Goal: Obtain resource: Obtain resource

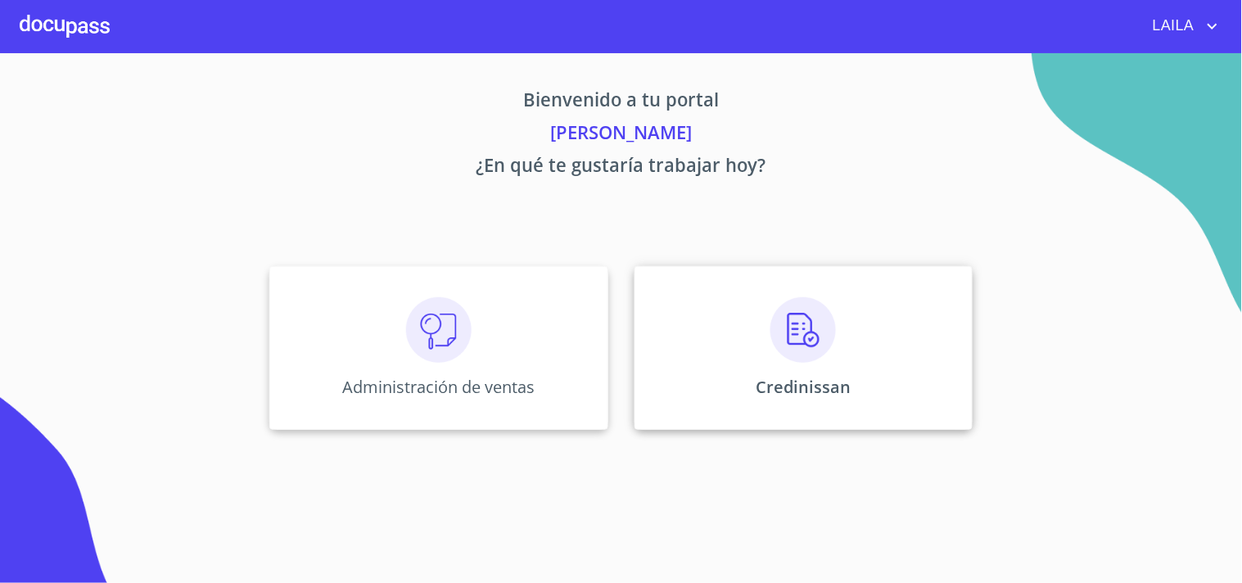
click at [970, 400] on div "Credinissan" at bounding box center [804, 348] width 338 height 164
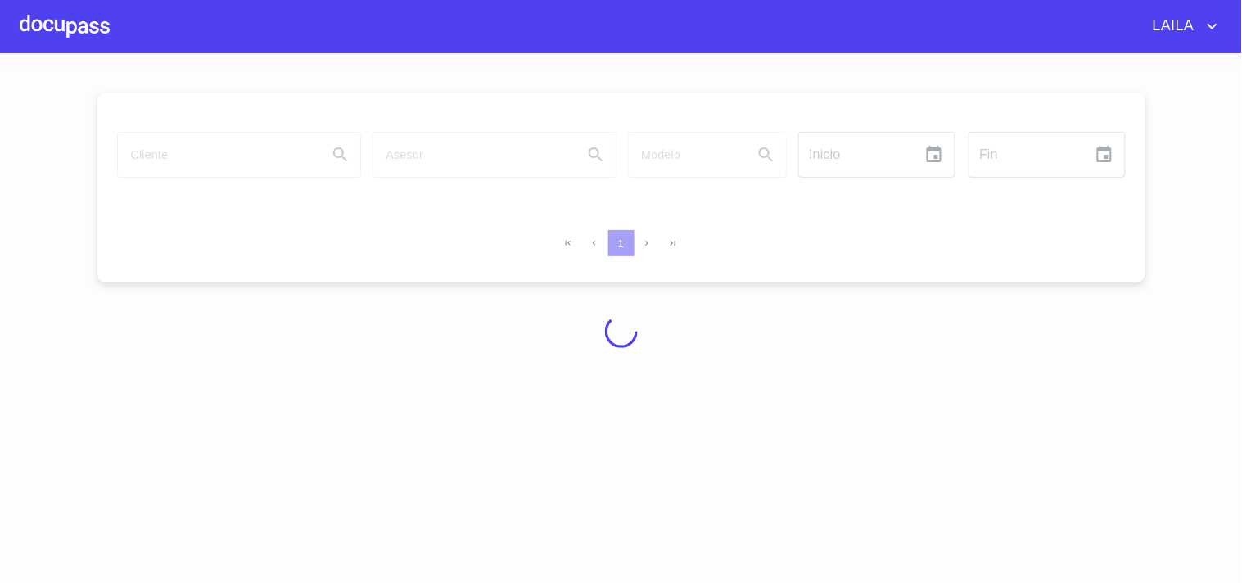
click at [865, 346] on div at bounding box center [621, 331] width 1242 height 530
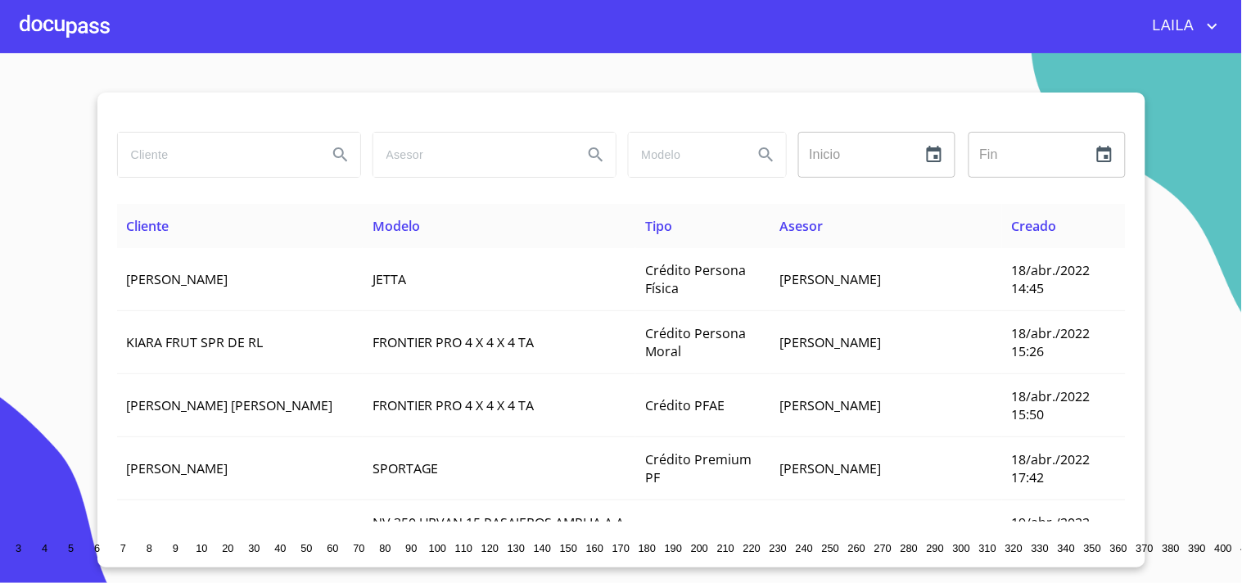
click at [262, 158] on input "search" at bounding box center [216, 155] width 196 height 44
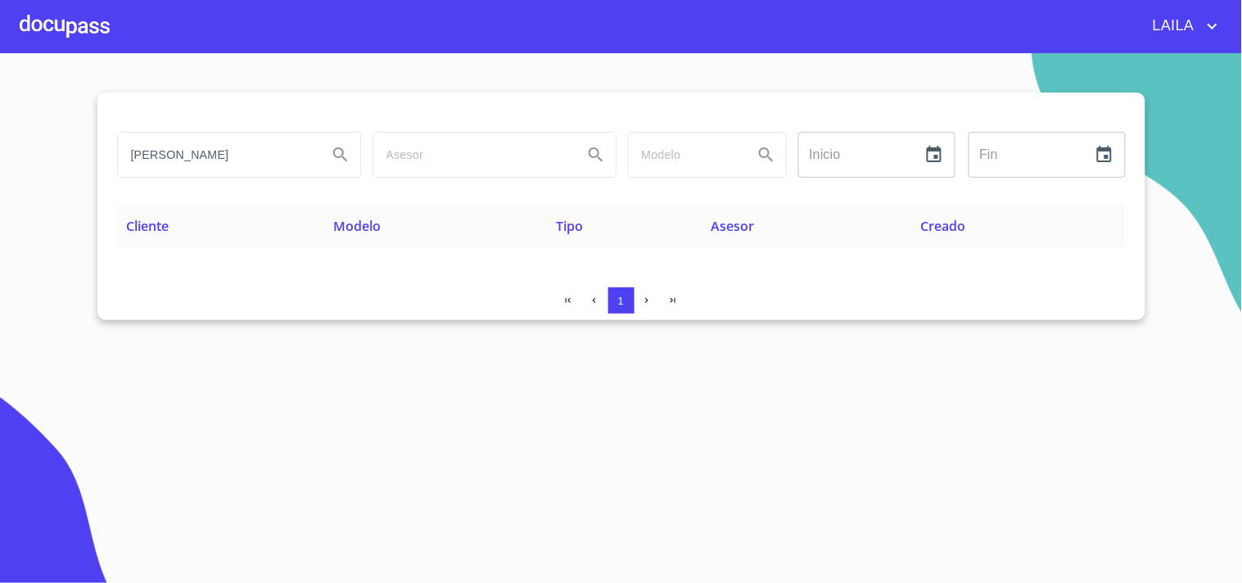
drag, startPoint x: 274, startPoint y: 160, endPoint x: 68, endPoint y: 117, distance: 210.7
click at [68, 117] on section "[PERSON_NAME] Inicio ​ Fin ​ Cliente Modelo Tipo Asesor Creado 1" at bounding box center [621, 318] width 1242 height 530
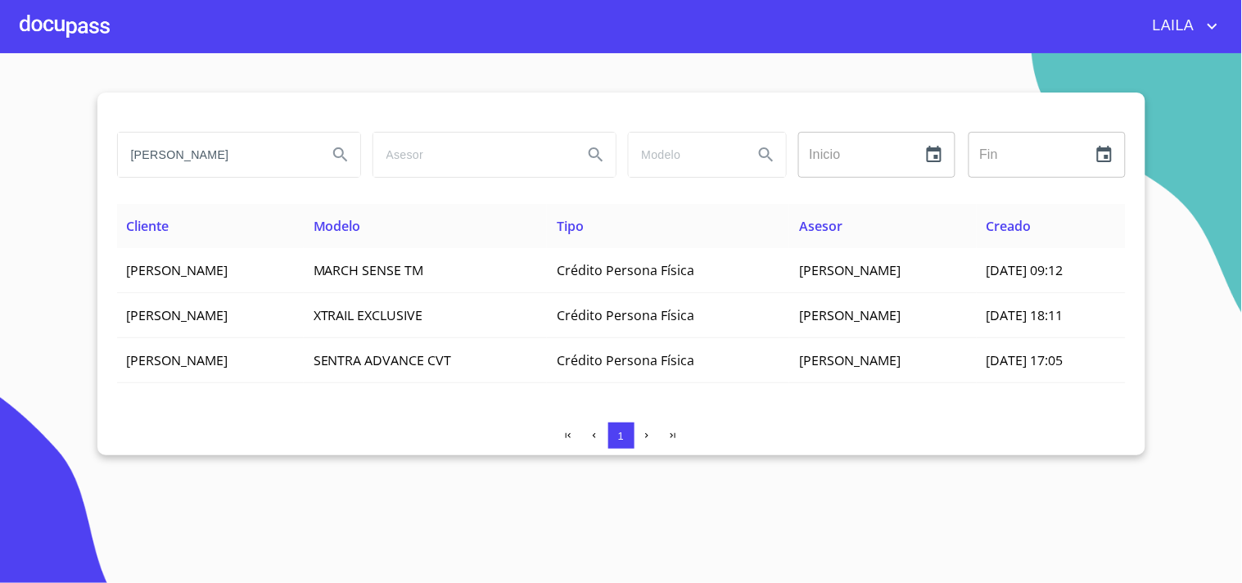
click at [214, 143] on input "[PERSON_NAME]" at bounding box center [216, 155] width 196 height 44
paste input "681693 [PERSON_NAME] es de"
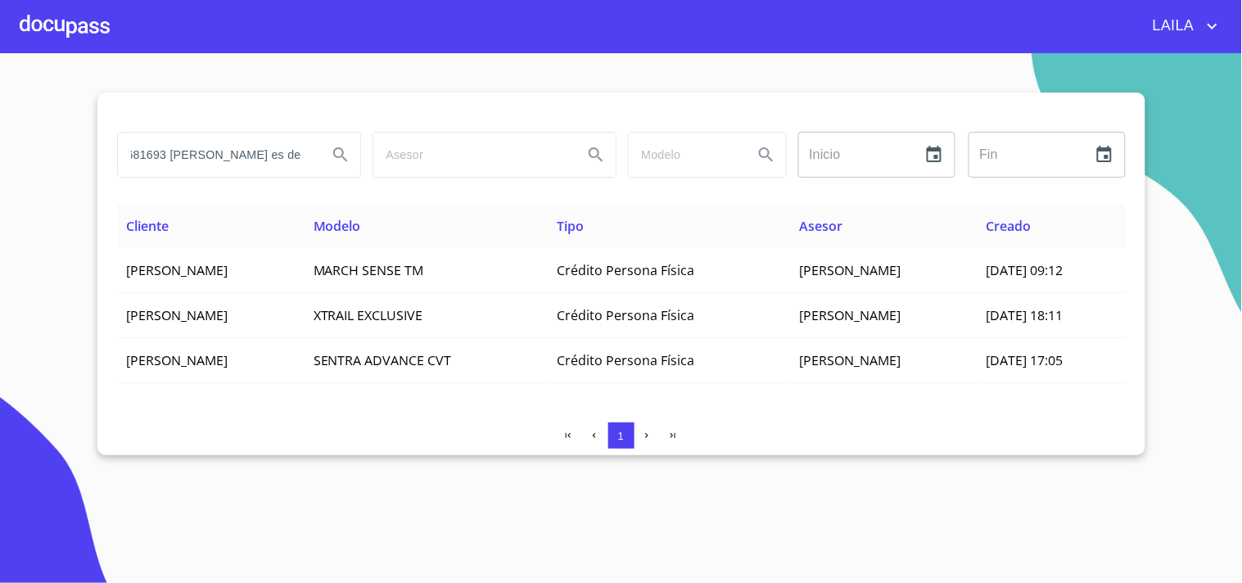
drag, startPoint x: 301, startPoint y: 152, endPoint x: 264, endPoint y: 156, distance: 37.8
click at [264, 156] on input "681693 [PERSON_NAME] es de" at bounding box center [216, 155] width 196 height 44
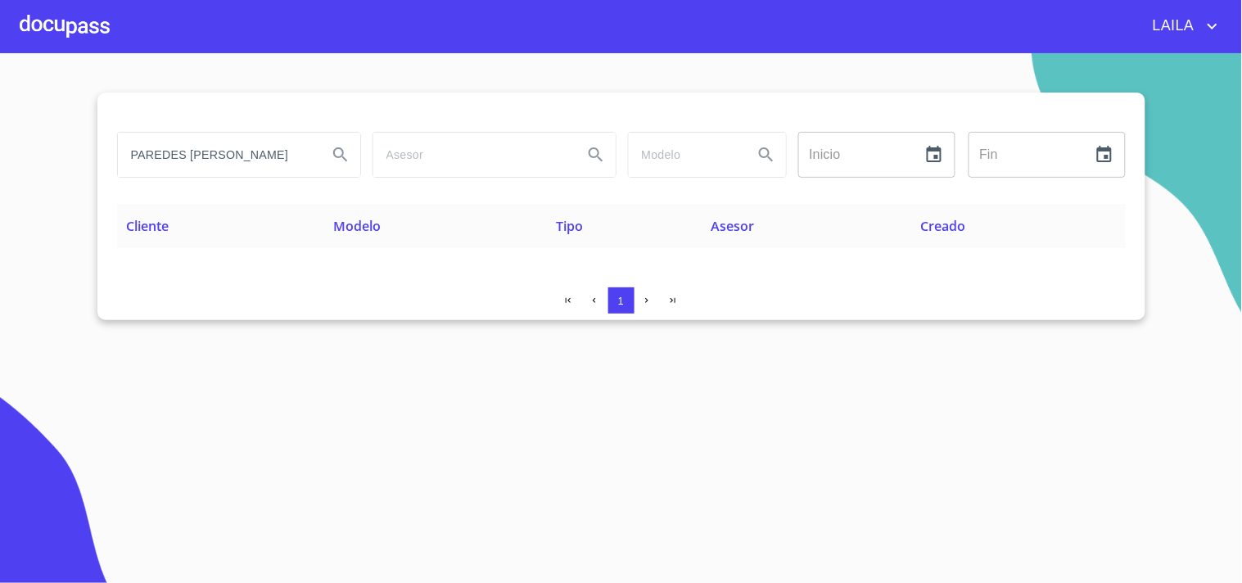
click at [196, 156] on input "PAREDES [PERSON_NAME]" at bounding box center [216, 155] width 196 height 44
click at [224, 156] on input "PAREDES [PERSON_NAME]" at bounding box center [216, 155] width 196 height 44
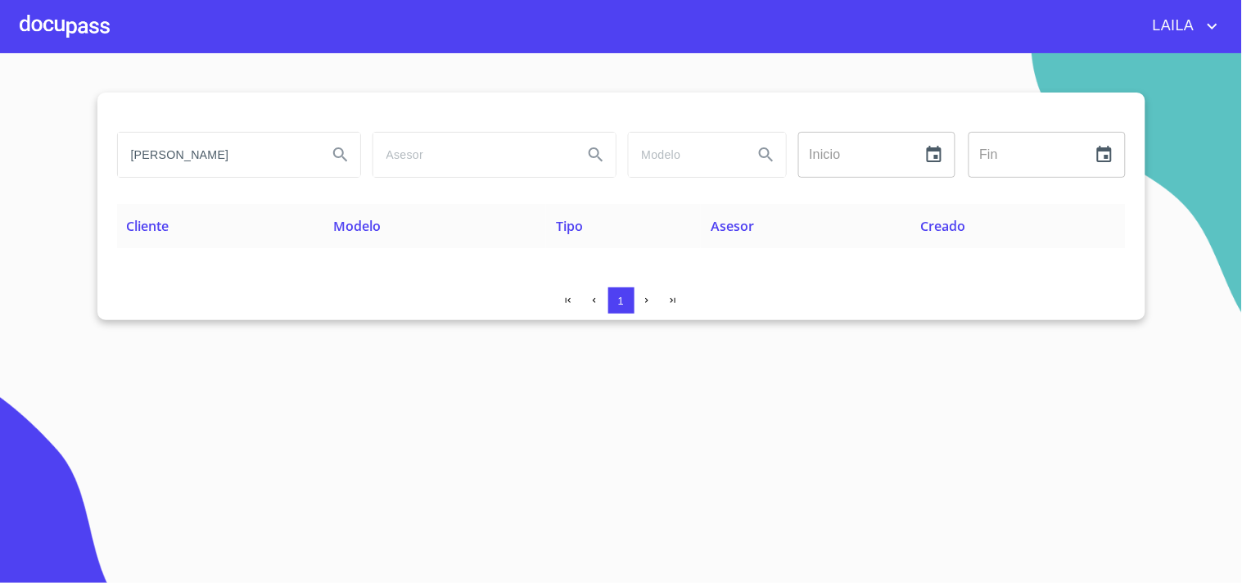
type input "[PERSON_NAME]"
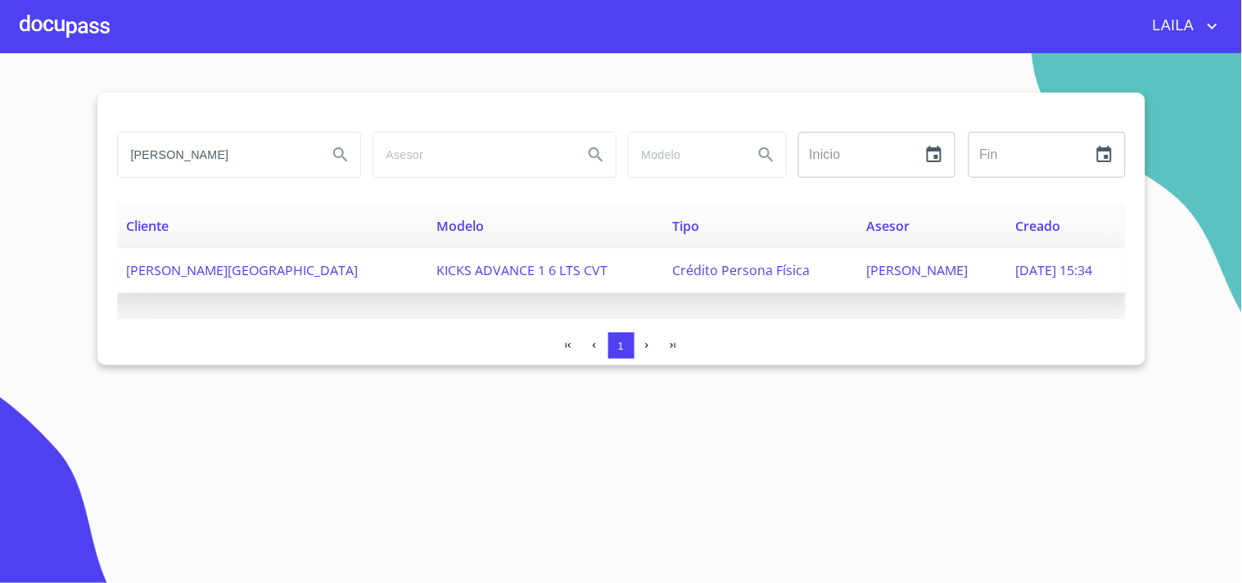
click at [161, 264] on span "[PERSON_NAME][GEOGRAPHIC_DATA]" at bounding box center [243, 270] width 232 height 18
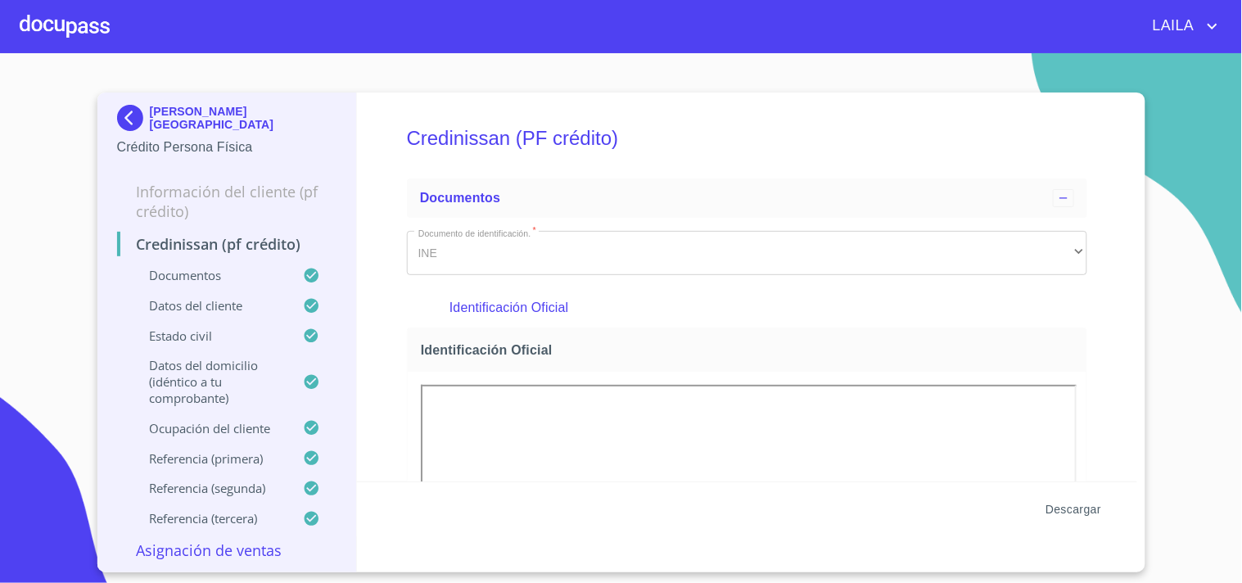
click at [1062, 505] on span "Descargar" at bounding box center [1074, 509] width 56 height 20
click at [133, 105] on img at bounding box center [133, 118] width 33 height 26
